Goal: Task Accomplishment & Management: Complete application form

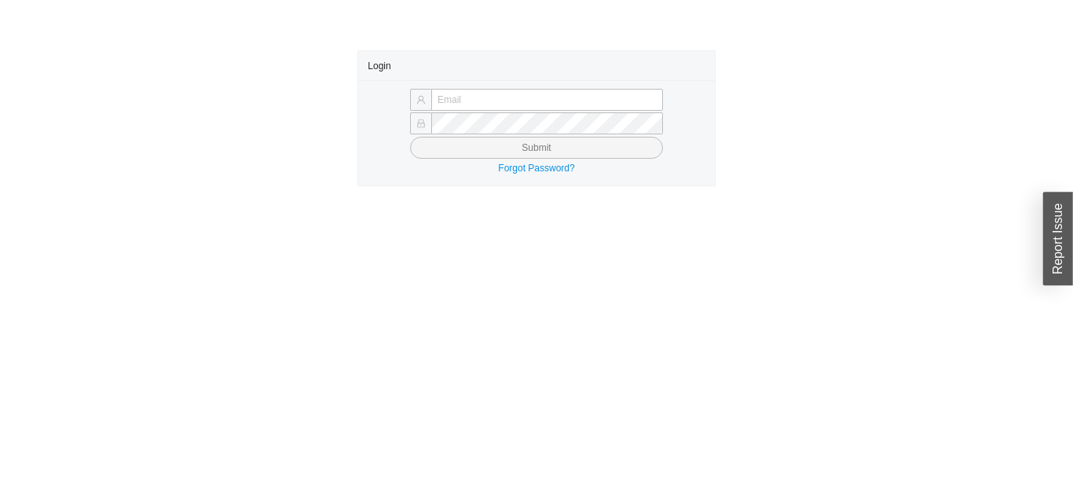
type input "Yossi+jose@asbathnj.com"
click at [562, 152] on button "Submit" at bounding box center [536, 148] width 253 height 22
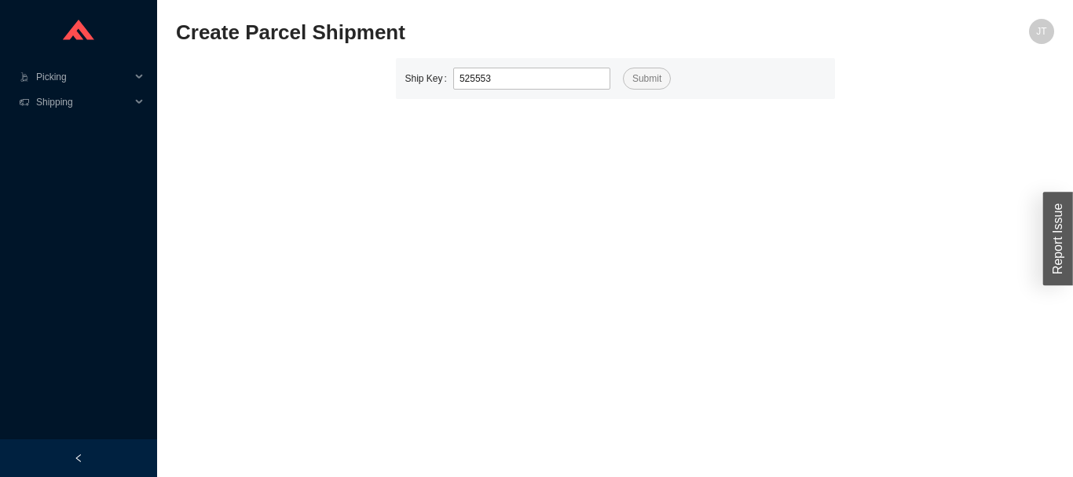
type input "525553"
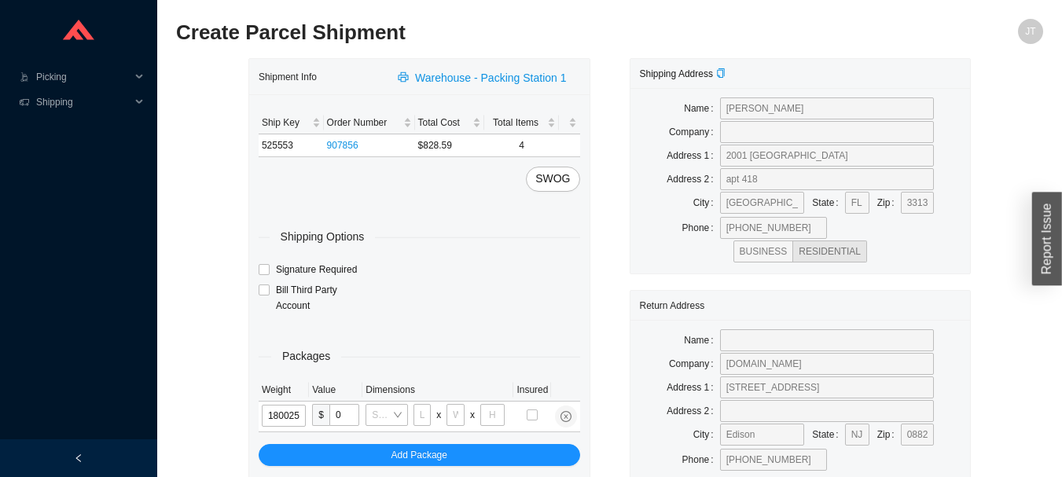
type input "18"
type input "28"
type input "16"
type input "7"
type input "18"
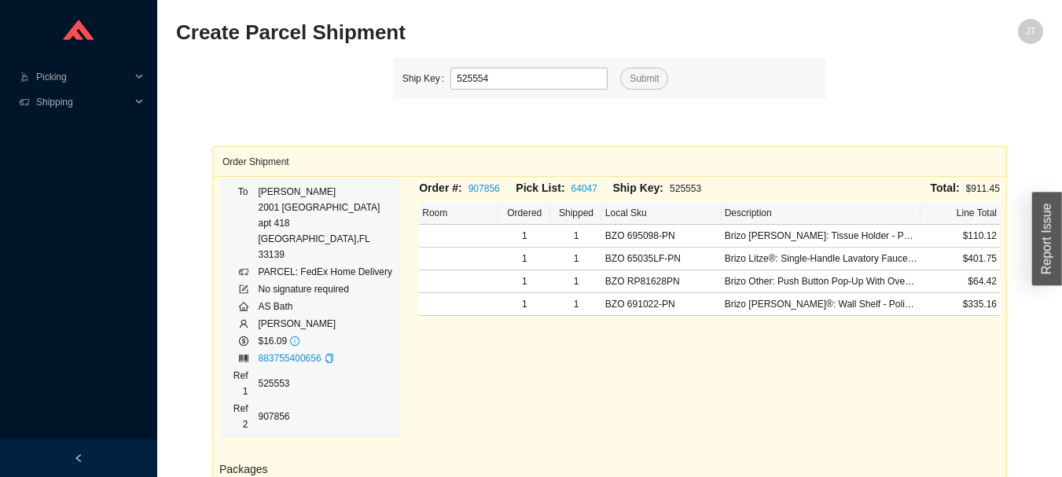
type input "525554"
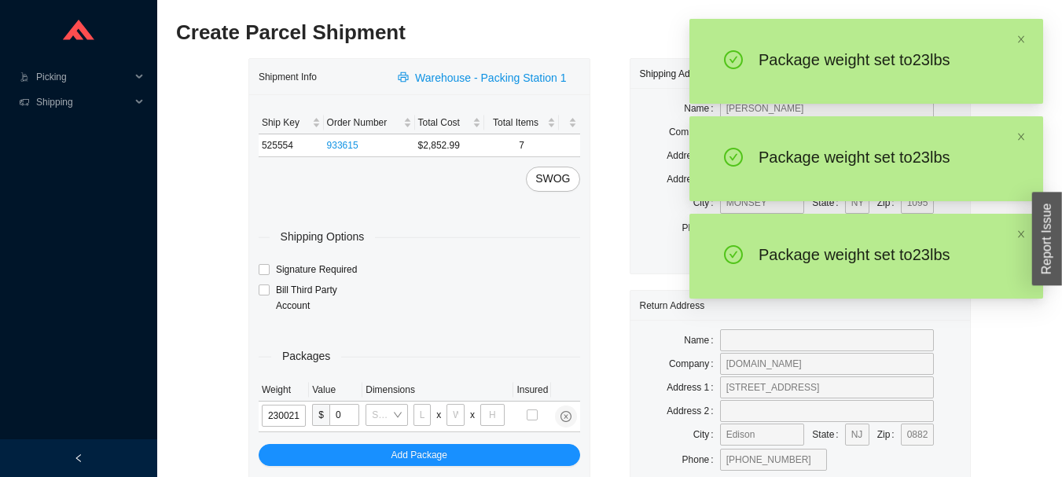
type input "23"
type input "18"
type input "12"
type input "23"
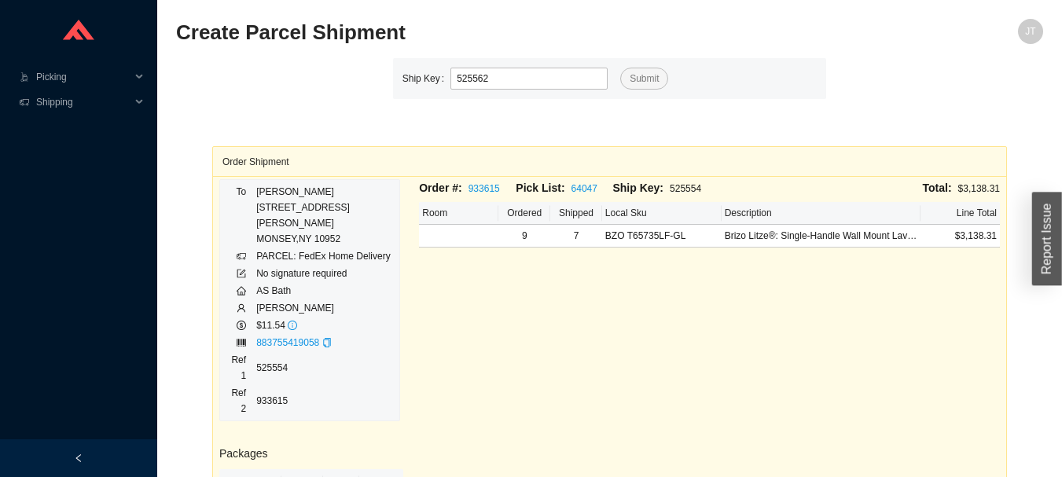
type input "525562"
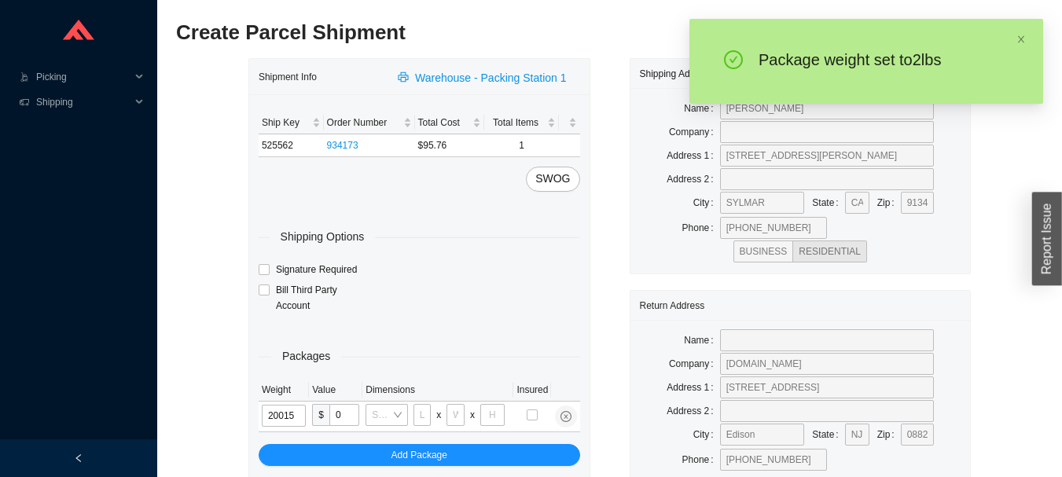
type input "2"
type input "8"
type input "2"
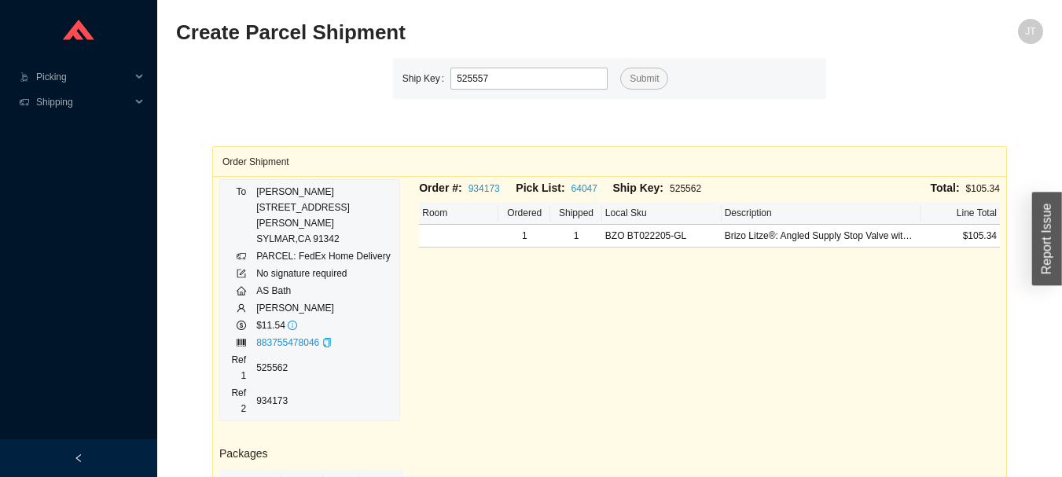
type input "525557"
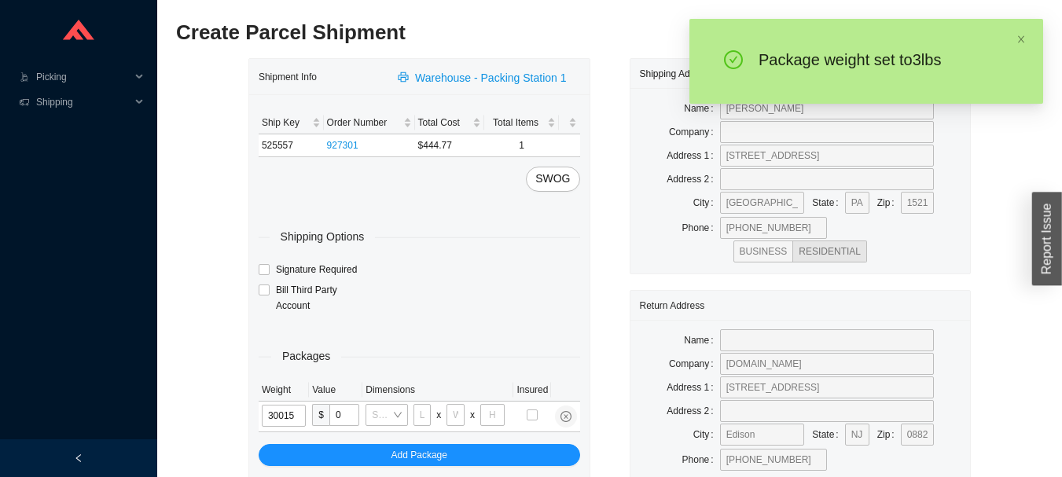
type input "3"
type input "8"
type input "3"
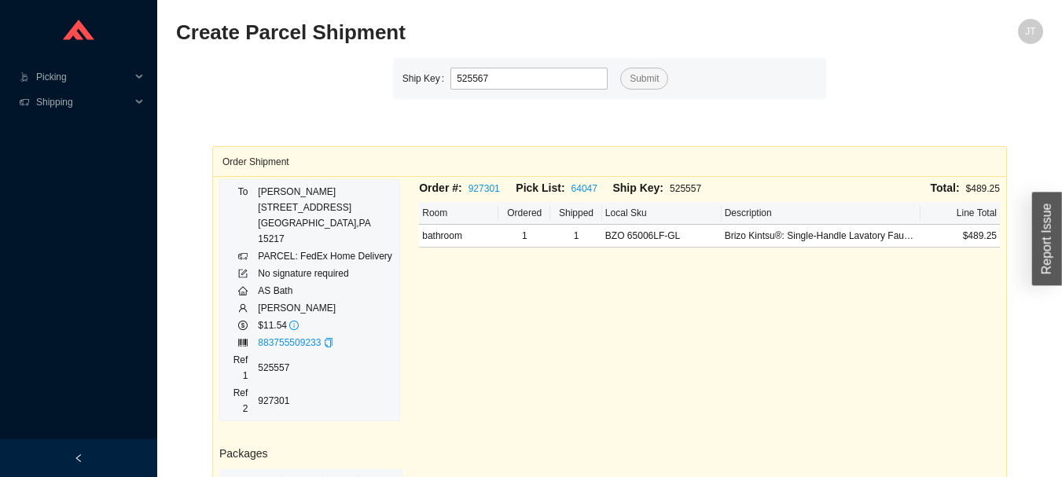
type input "525567"
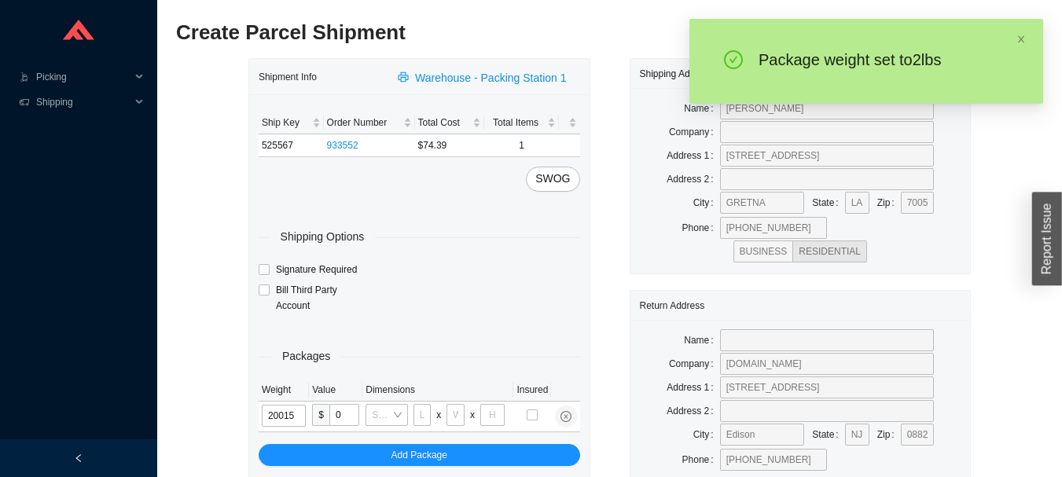
type input "2"
type input "8"
type input "2"
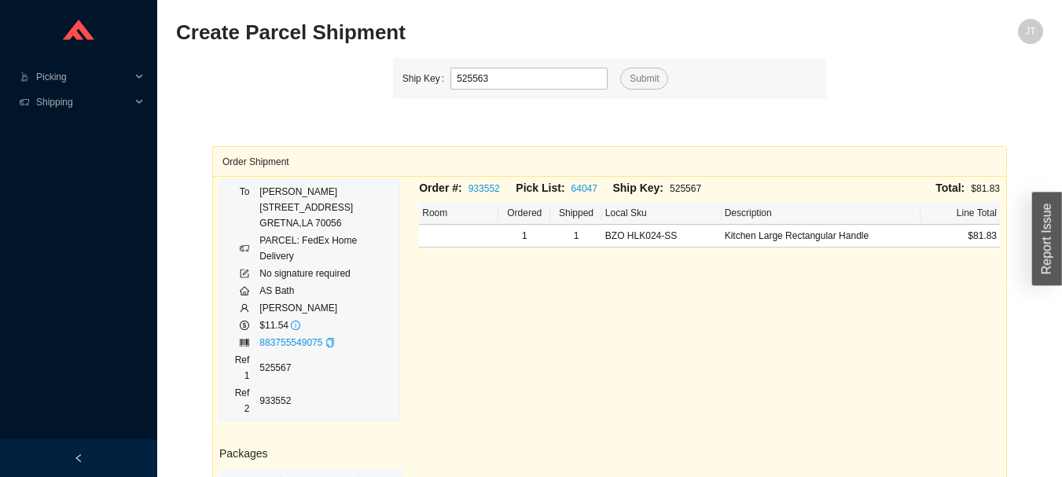
type input "525563"
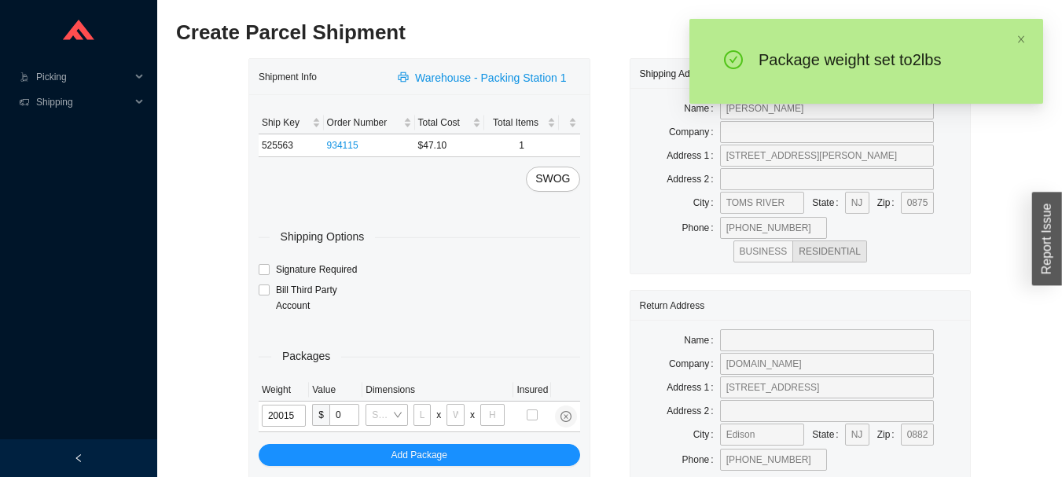
type input "2"
type input "8"
type input "2"
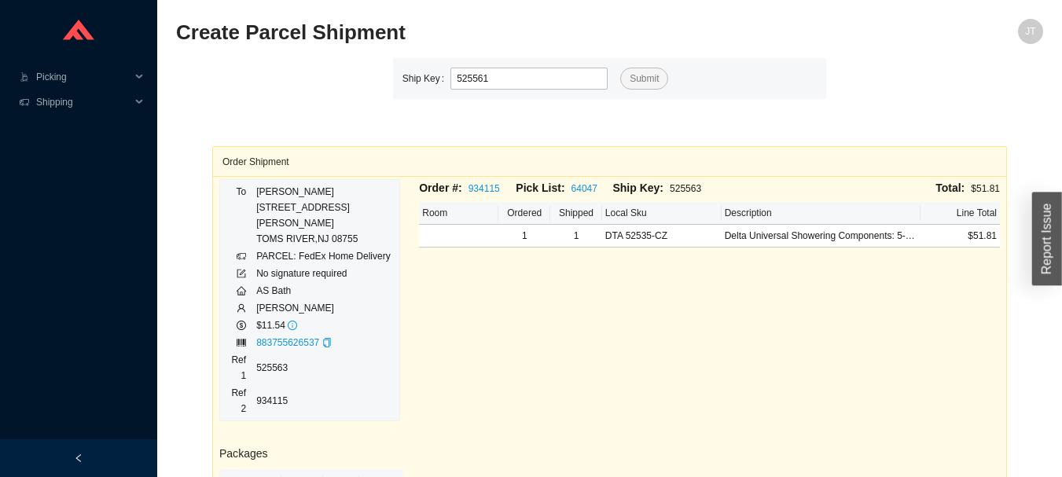
type input "525561"
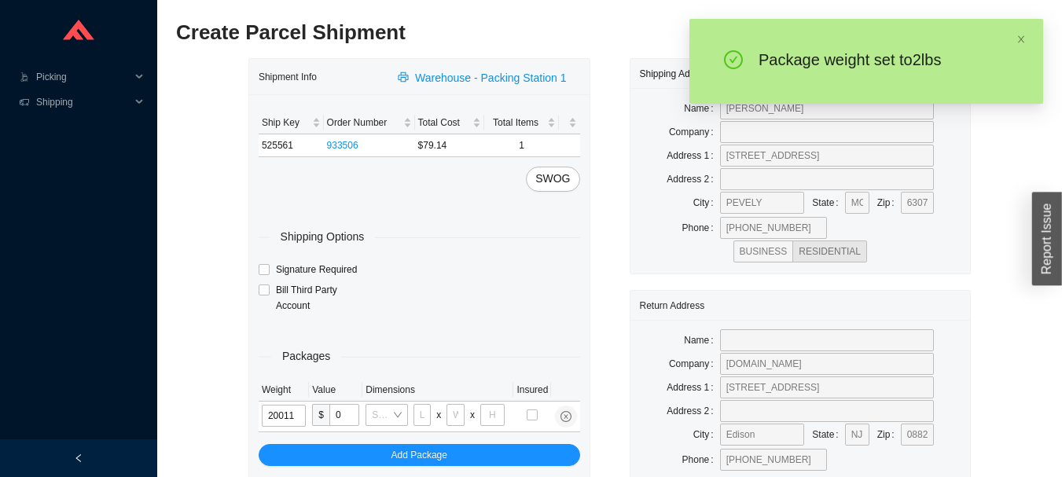
type input "2"
type input "14"
type input "7"
type input "2"
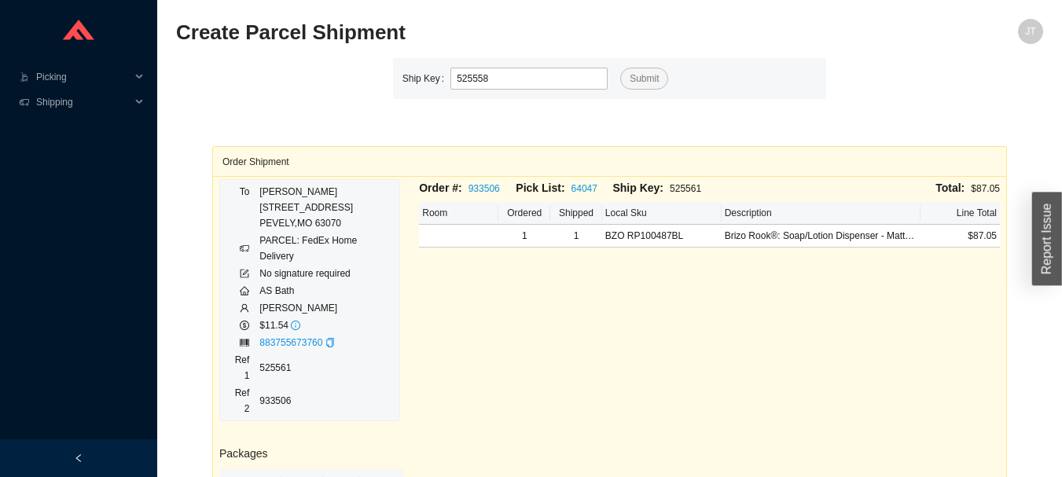
type input "525558"
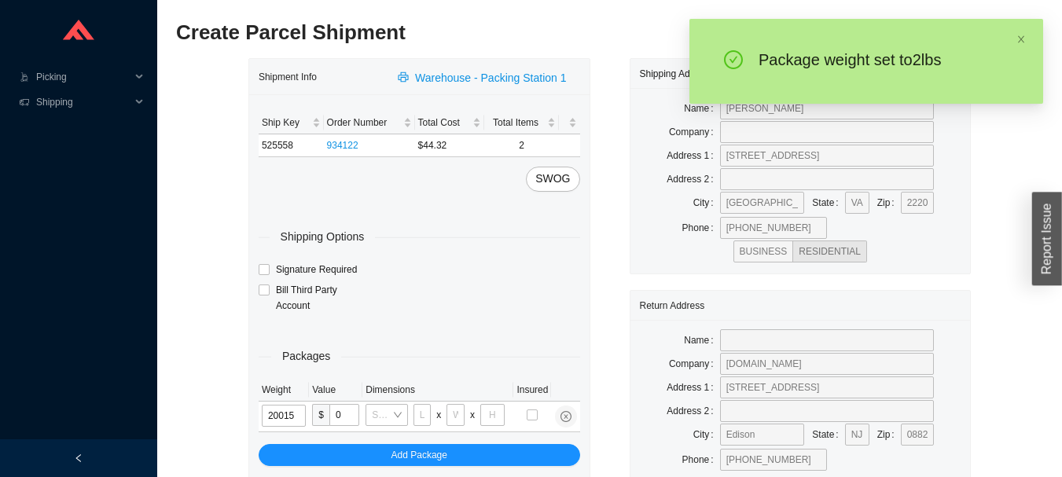
type input "2"
type input "8"
type input "2"
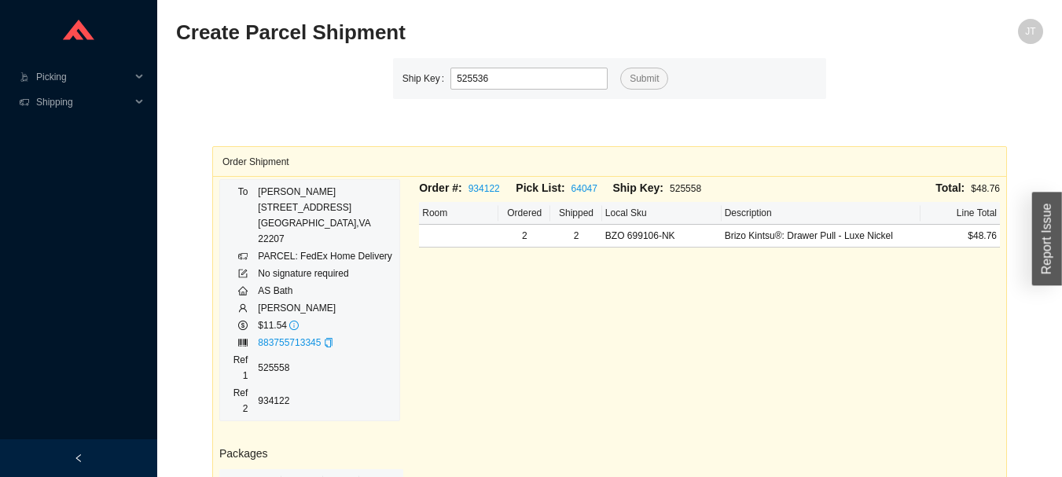
type input "525536"
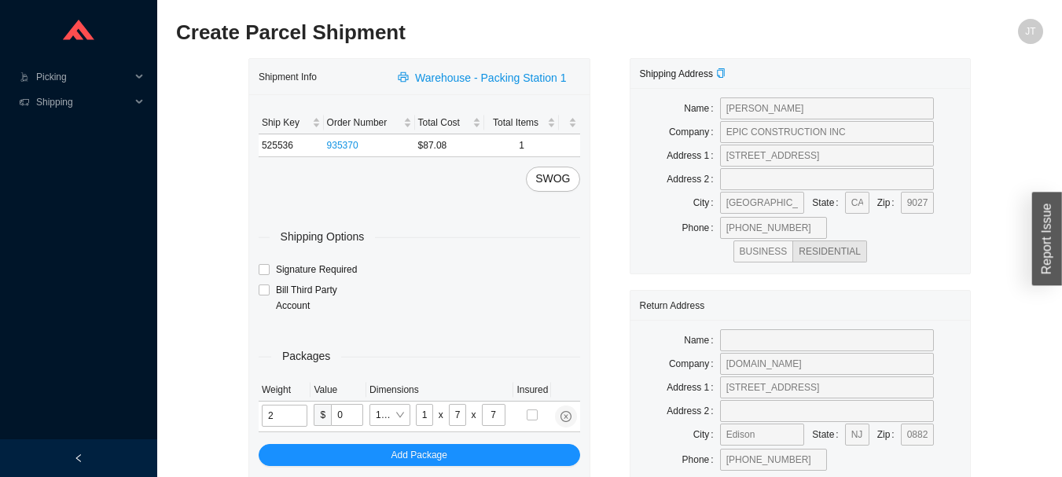
type input "6"
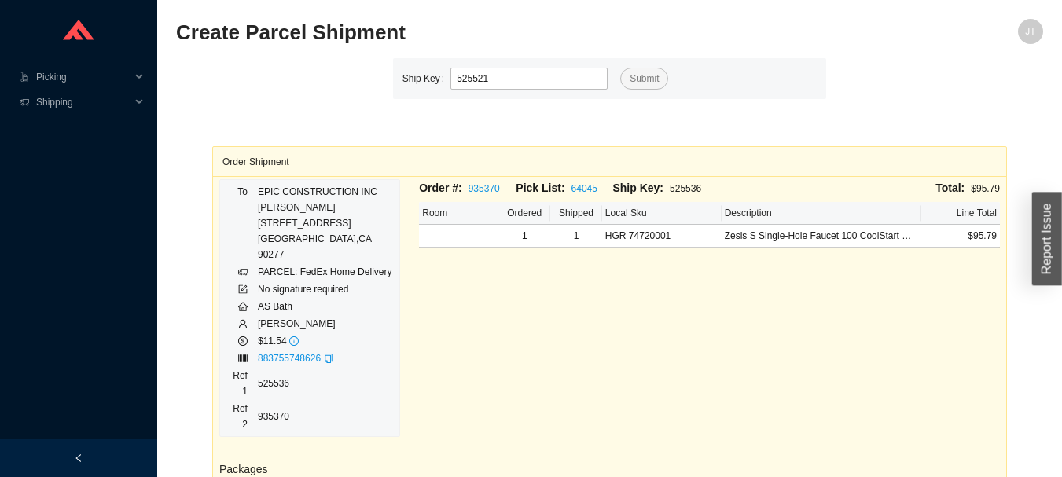
type input "525521"
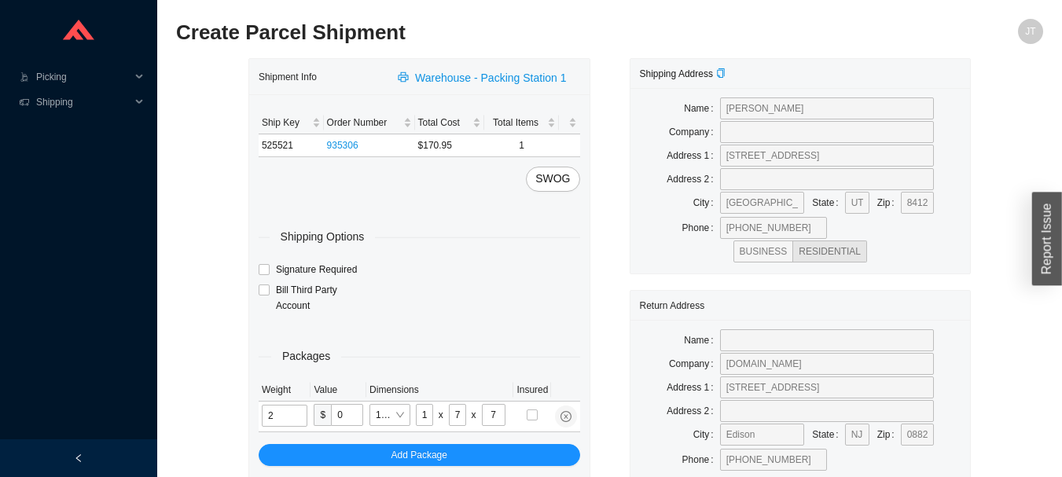
type input "4"
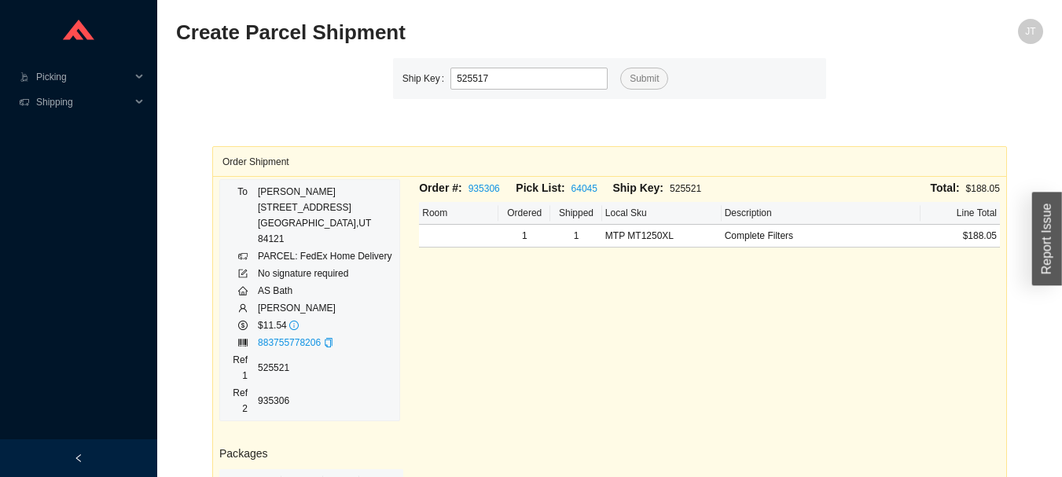
type input "525517"
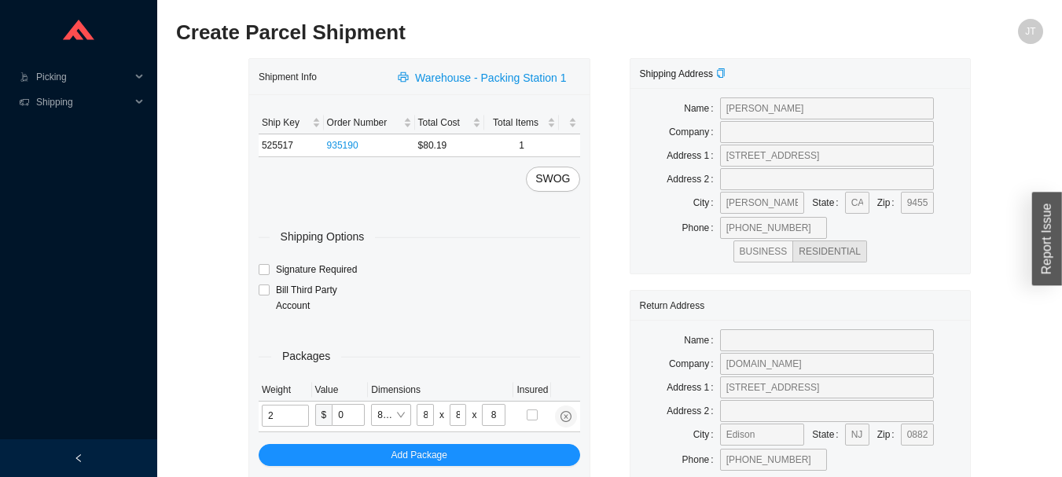
type input "7"
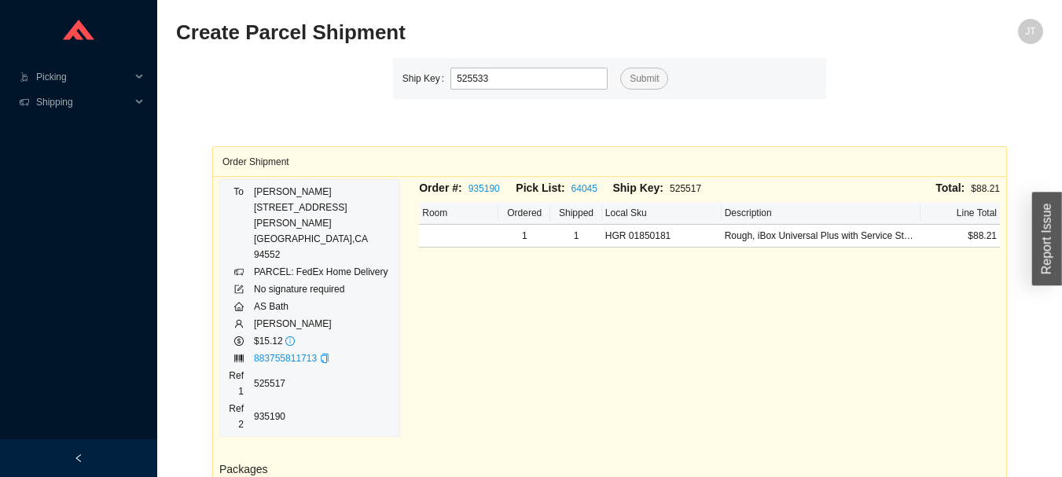
type input "525533"
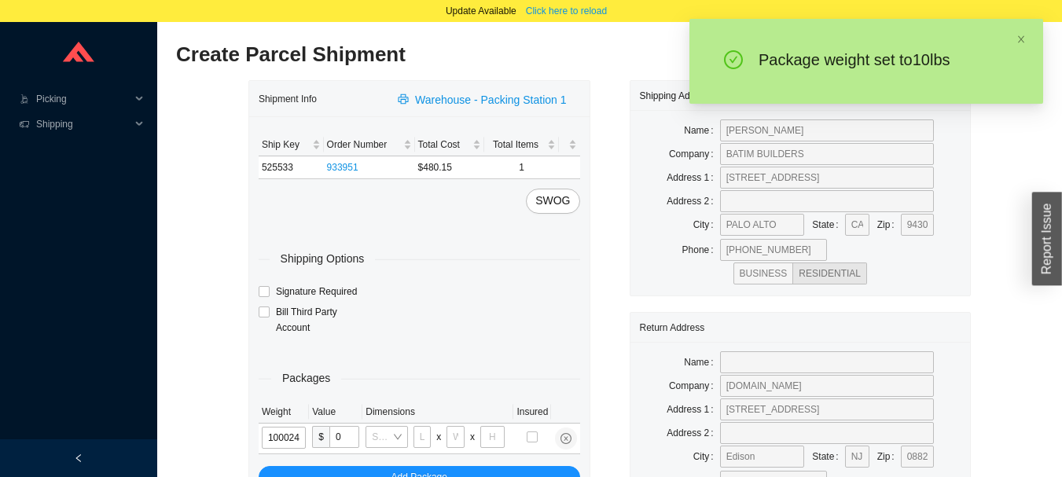
type input "10"
type input "28"
type input "19"
type input "6"
type input "10"
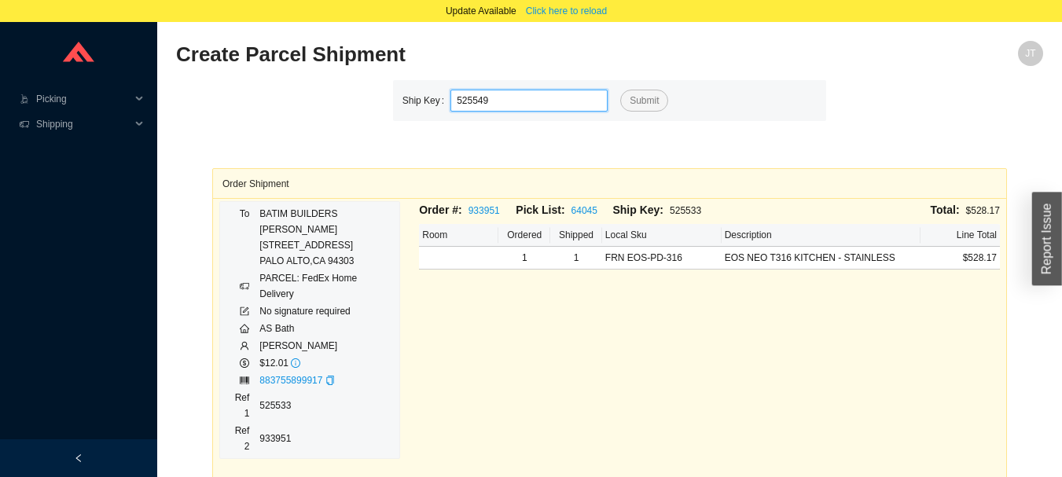
type input "525549"
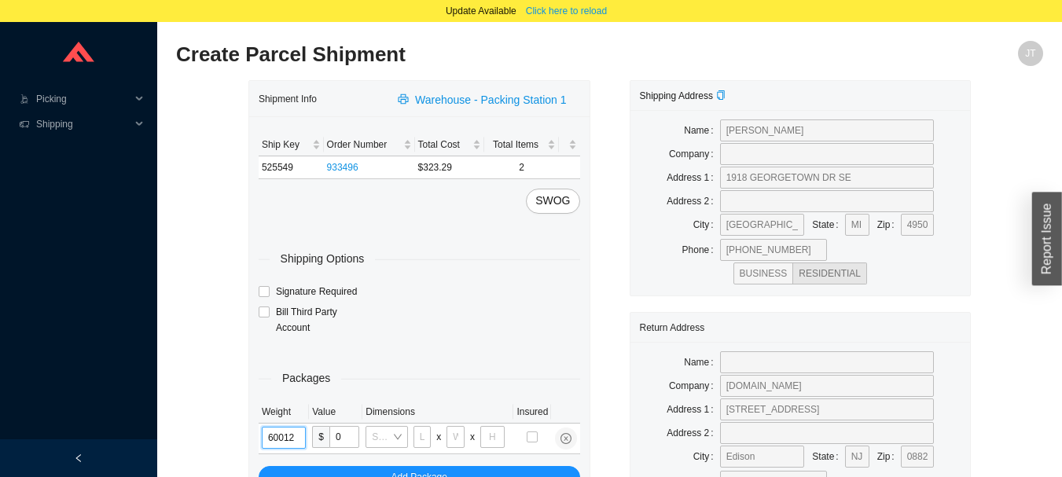
type input "6"
type input "18"
type input "12"
type input "6"
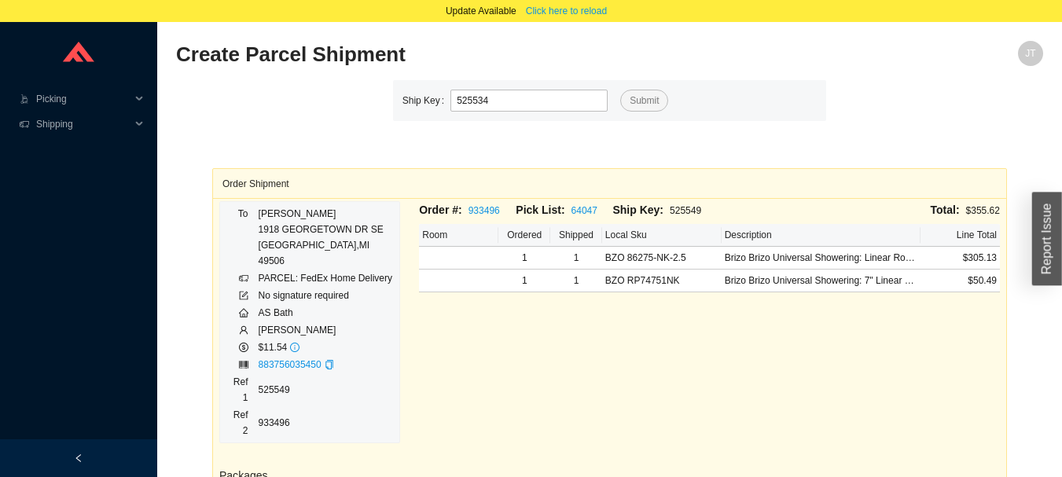
type input "525534"
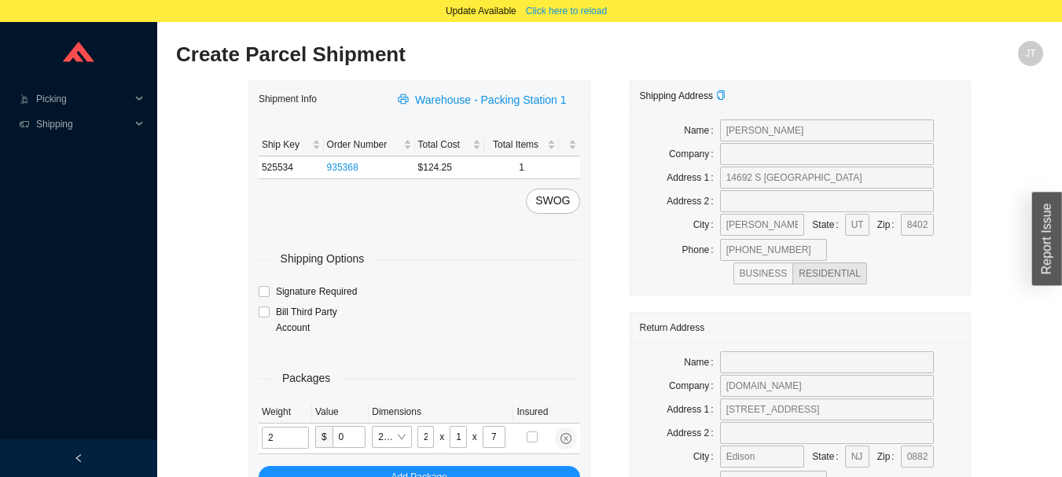
type input "5"
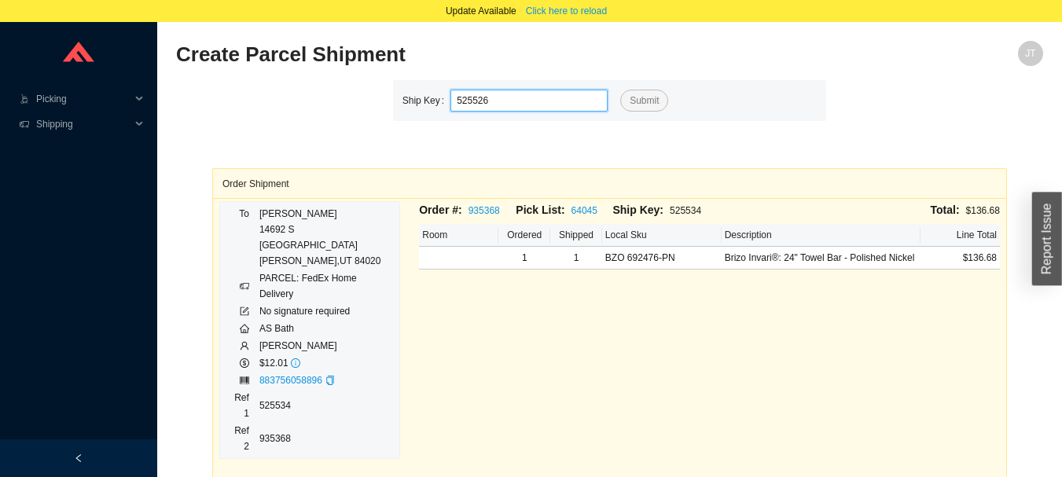
type input "525526"
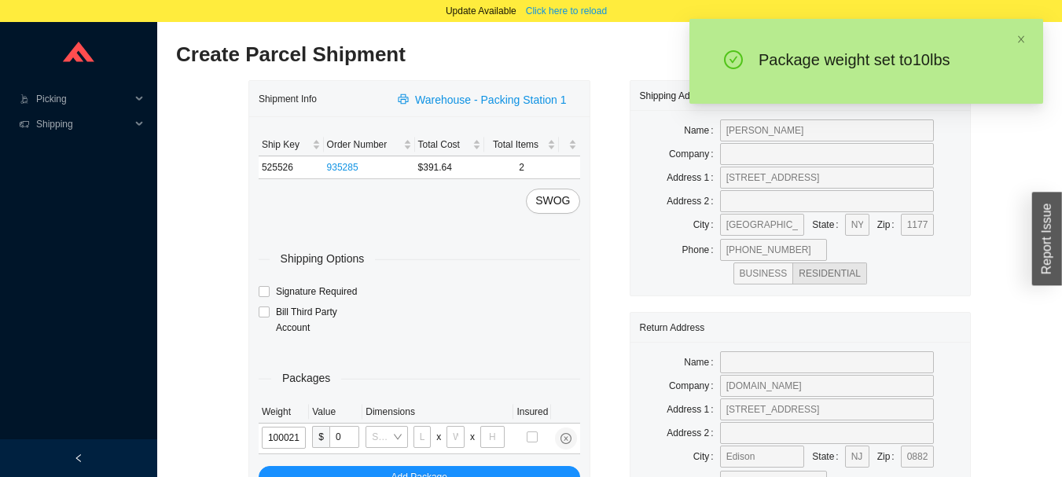
type input "10"
type input "18"
type input "12"
type input "10"
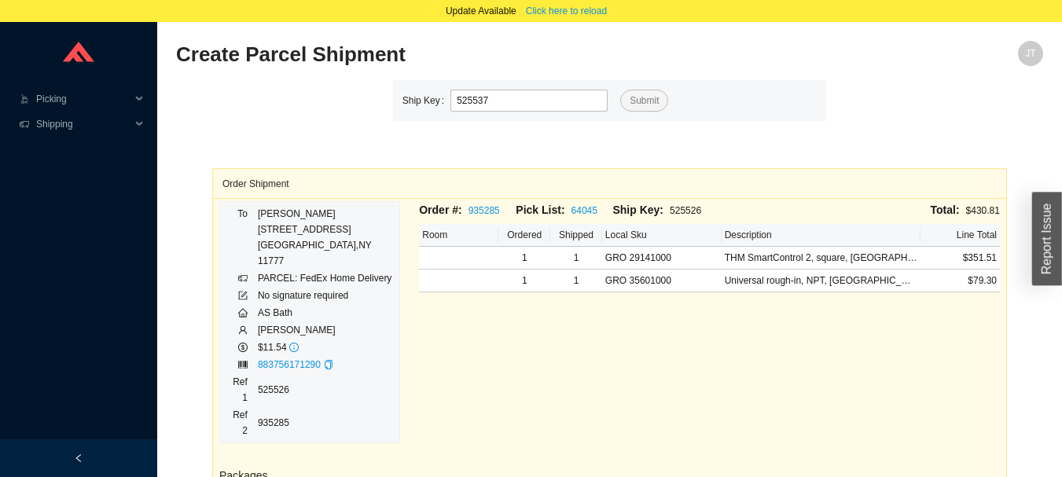
type input "525537"
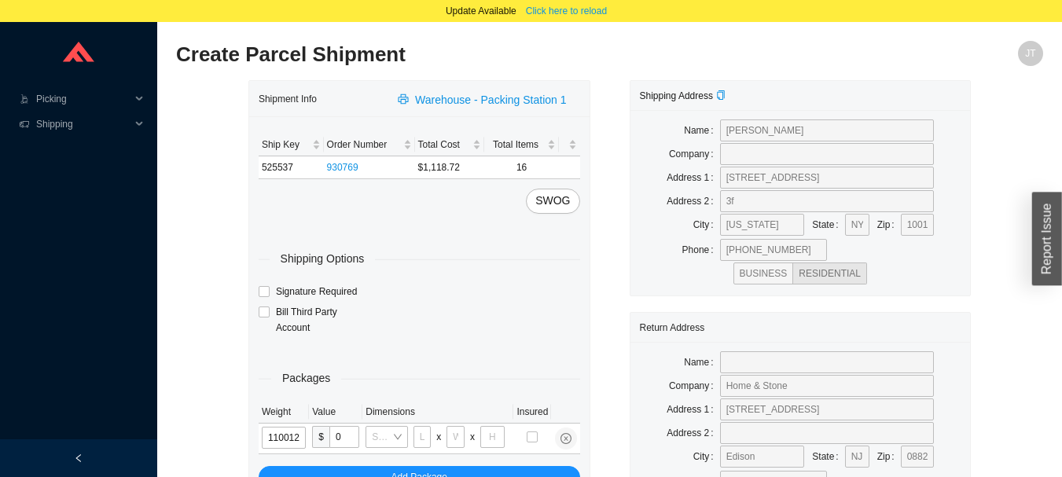
type input "11"
type input "18"
type input "12"
type input "6"
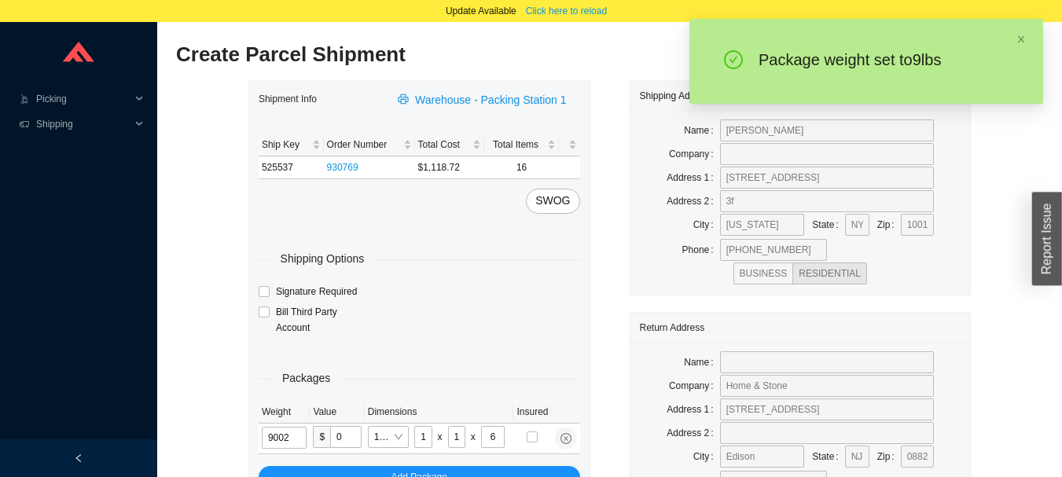
type input "9"
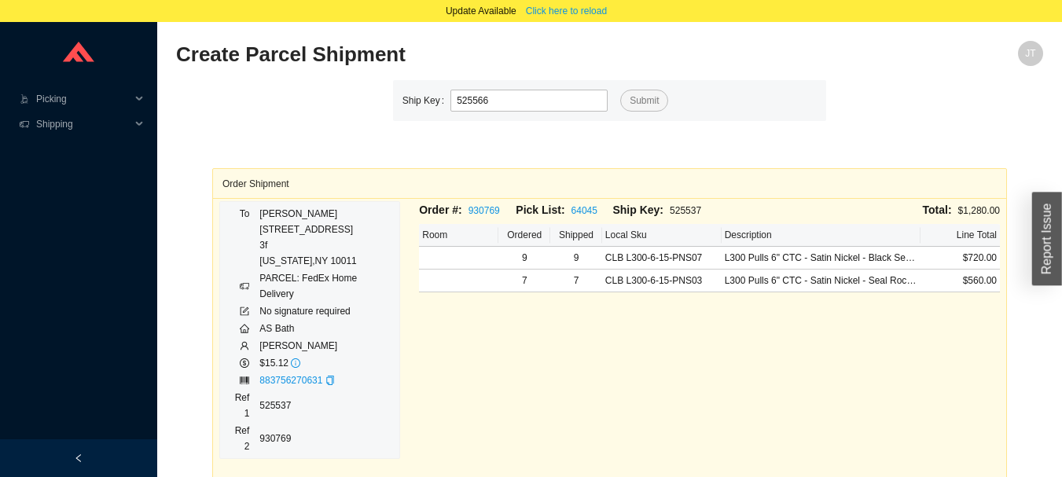
type input "525566"
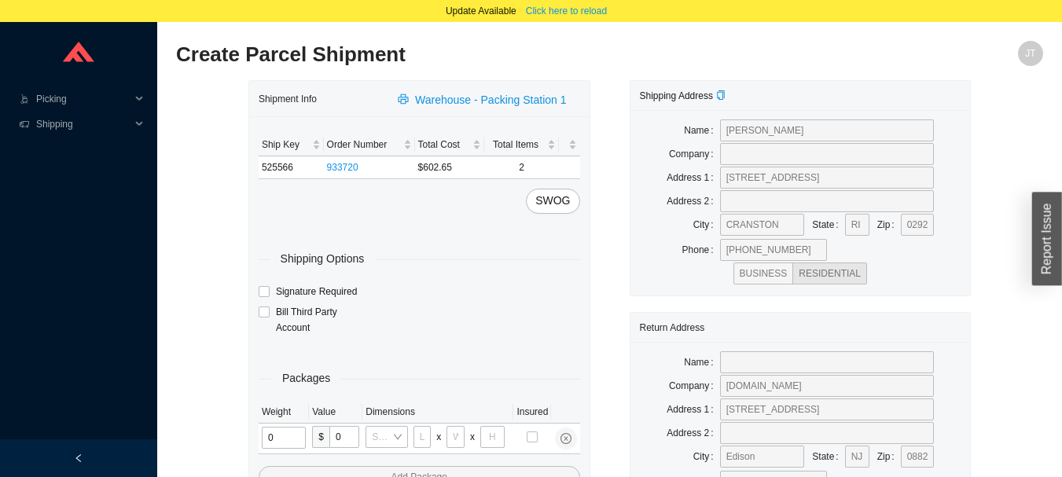
type input "1"
type input "18"
type input "5"
type input "36"
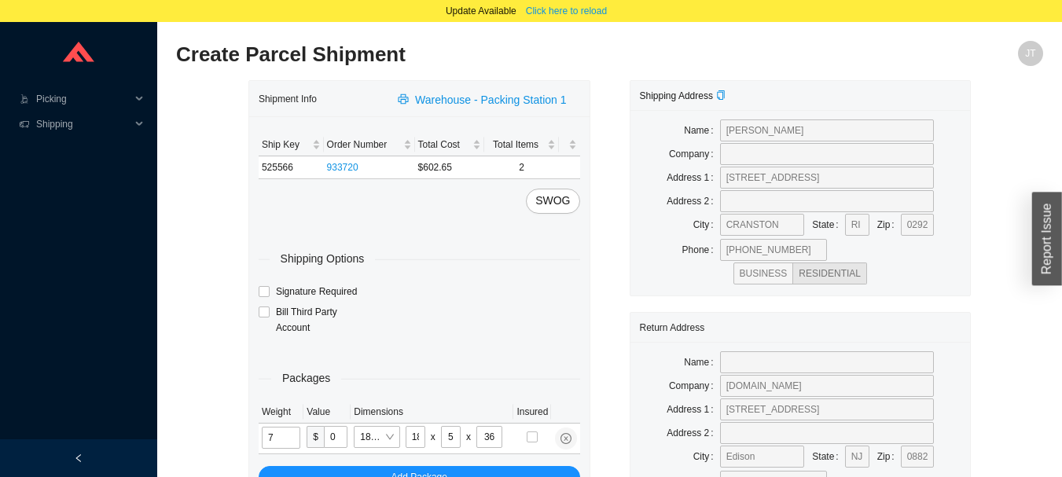
type input "11"
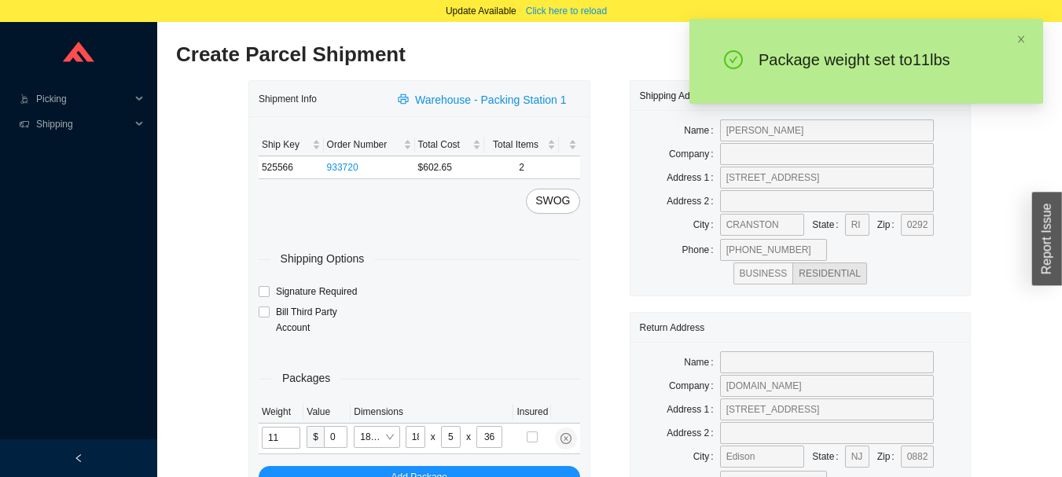
click at [529, 207] on div "SWOG" at bounding box center [419, 201] width 321 height 25
